Goal: Task Accomplishment & Management: Use online tool/utility

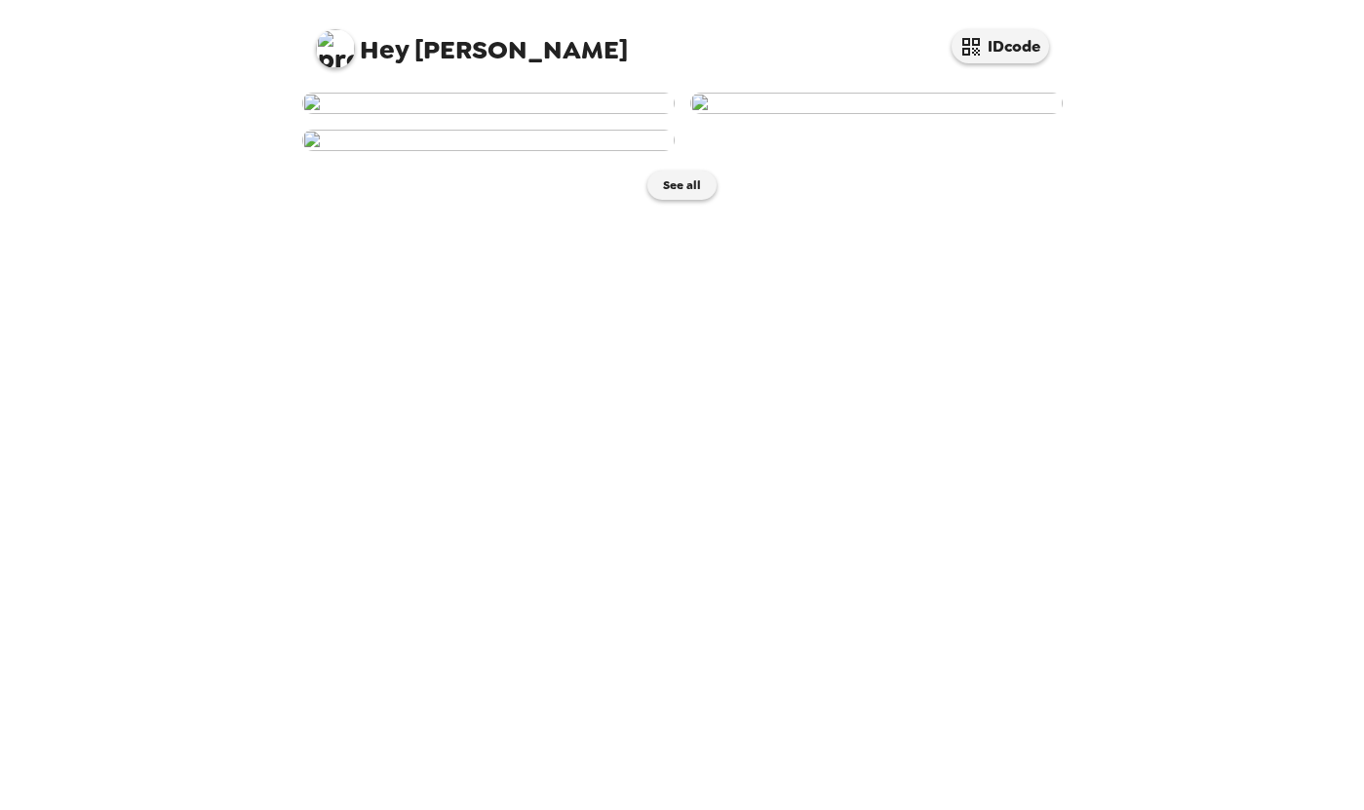
click at [876, 114] on img at bounding box center [876, 103] width 373 height 21
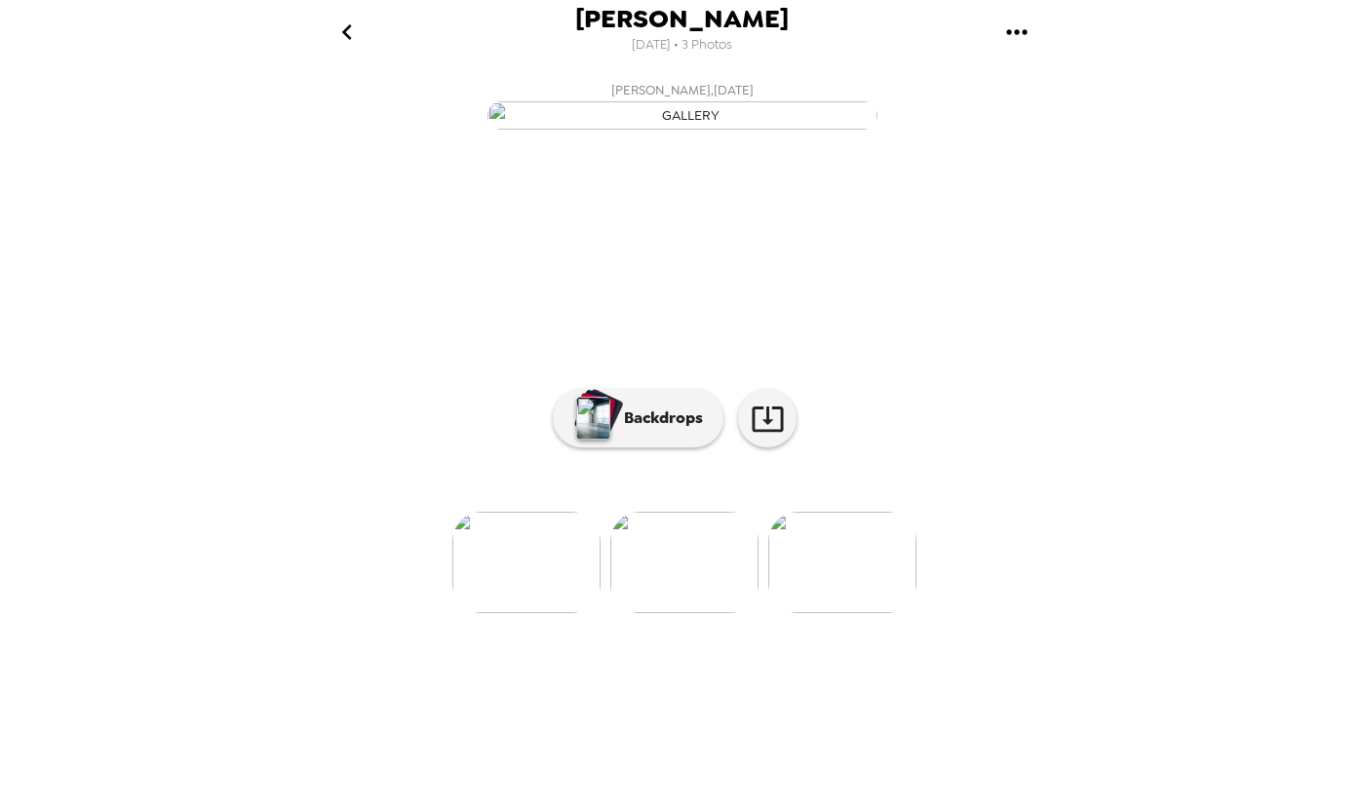
scroll to position [19, 0]
click at [778, 436] on icon at bounding box center [768, 419] width 34 height 34
click at [559, 613] on img at bounding box center [526, 562] width 148 height 101
click at [752, 436] on icon at bounding box center [768, 419] width 34 height 34
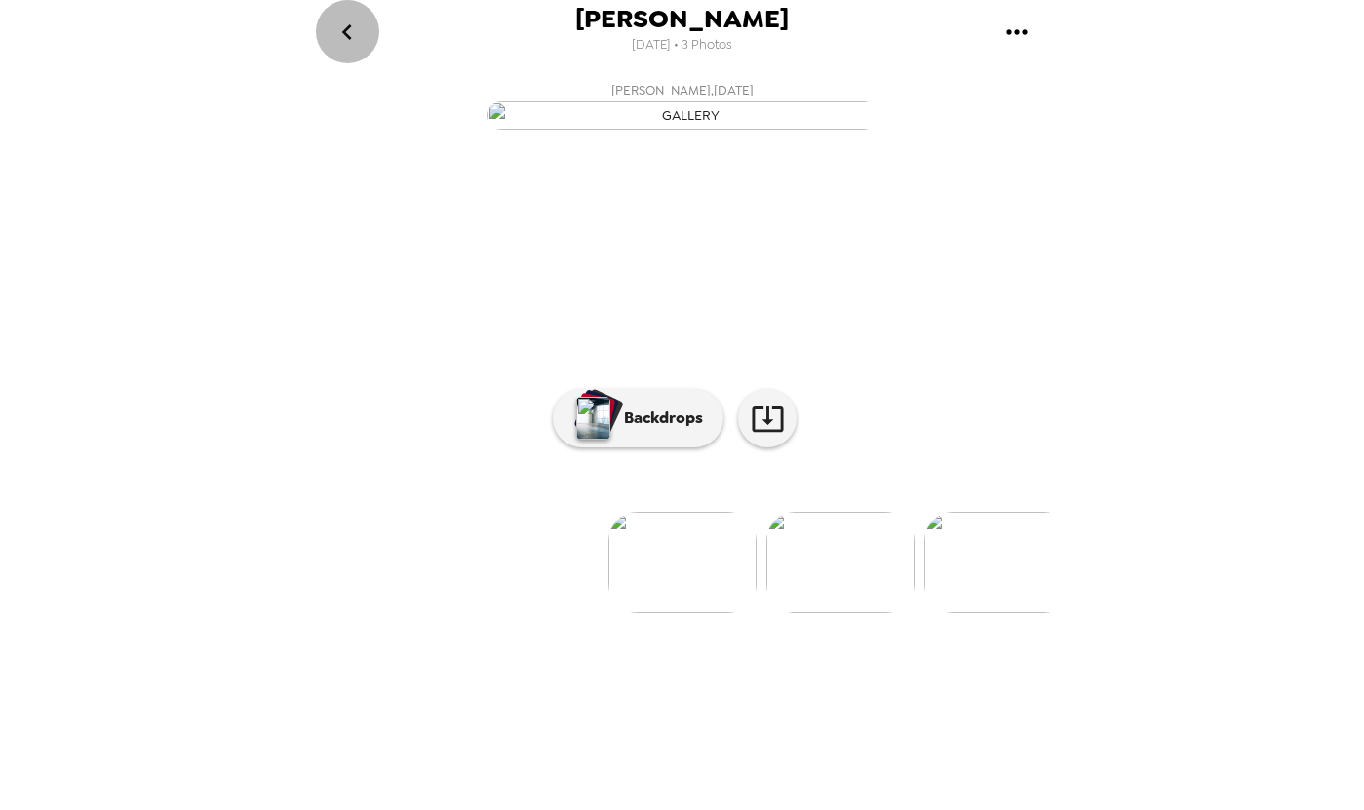
click at [348, 24] on icon "go back" at bounding box center [347, 32] width 31 height 31
